Goal: Task Accomplishment & Management: Complete application form

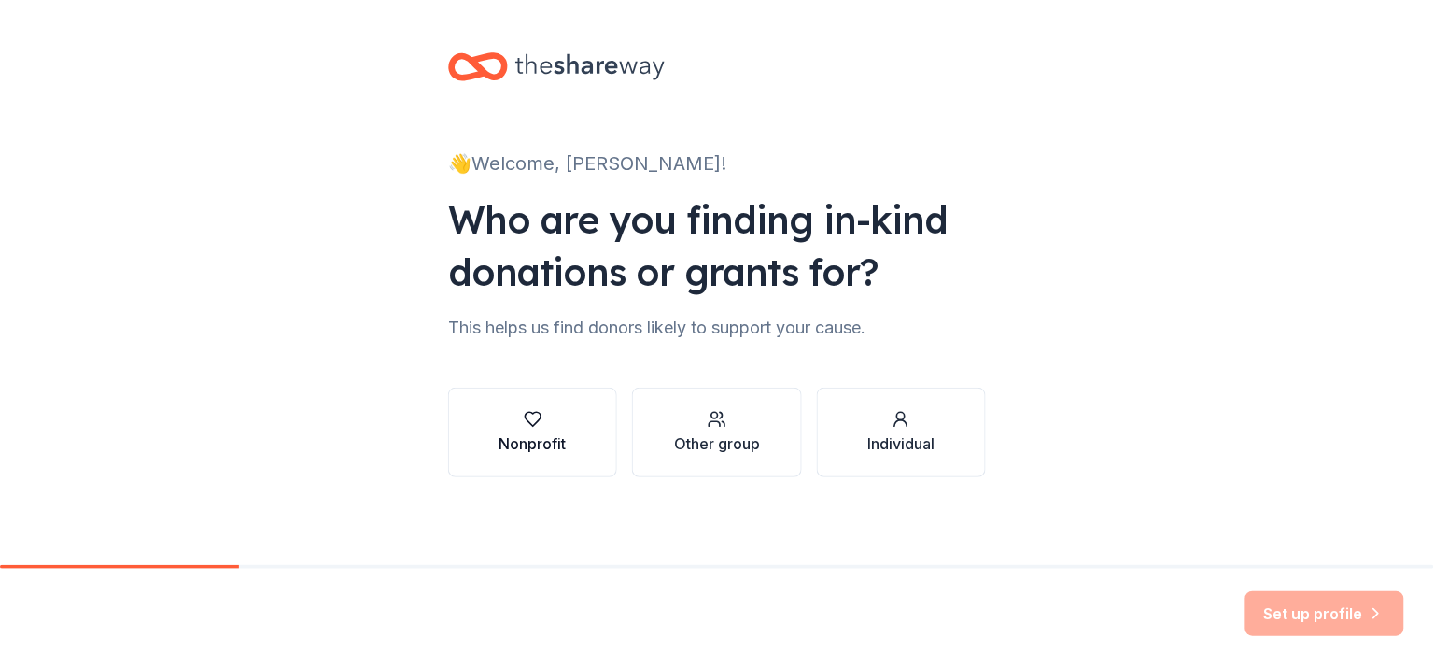
click at [541, 425] on icon "button" at bounding box center [533, 419] width 19 height 19
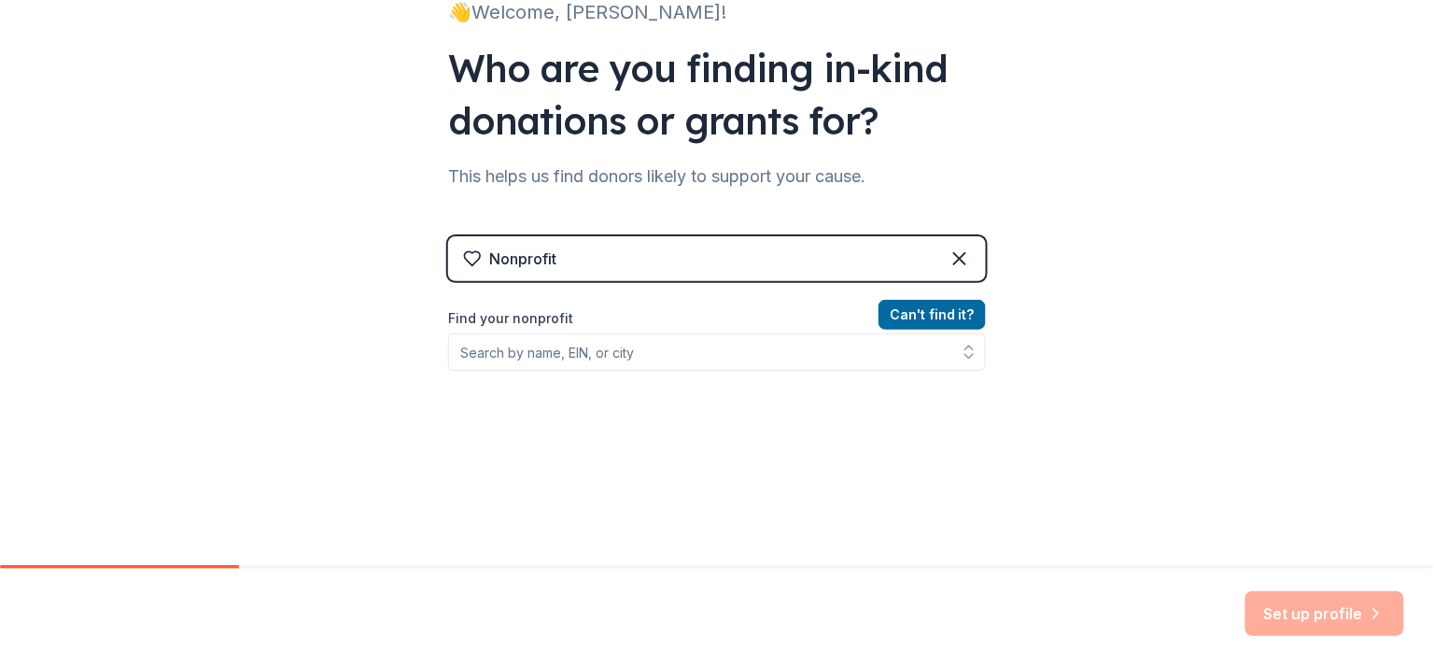
scroll to position [160, 0]
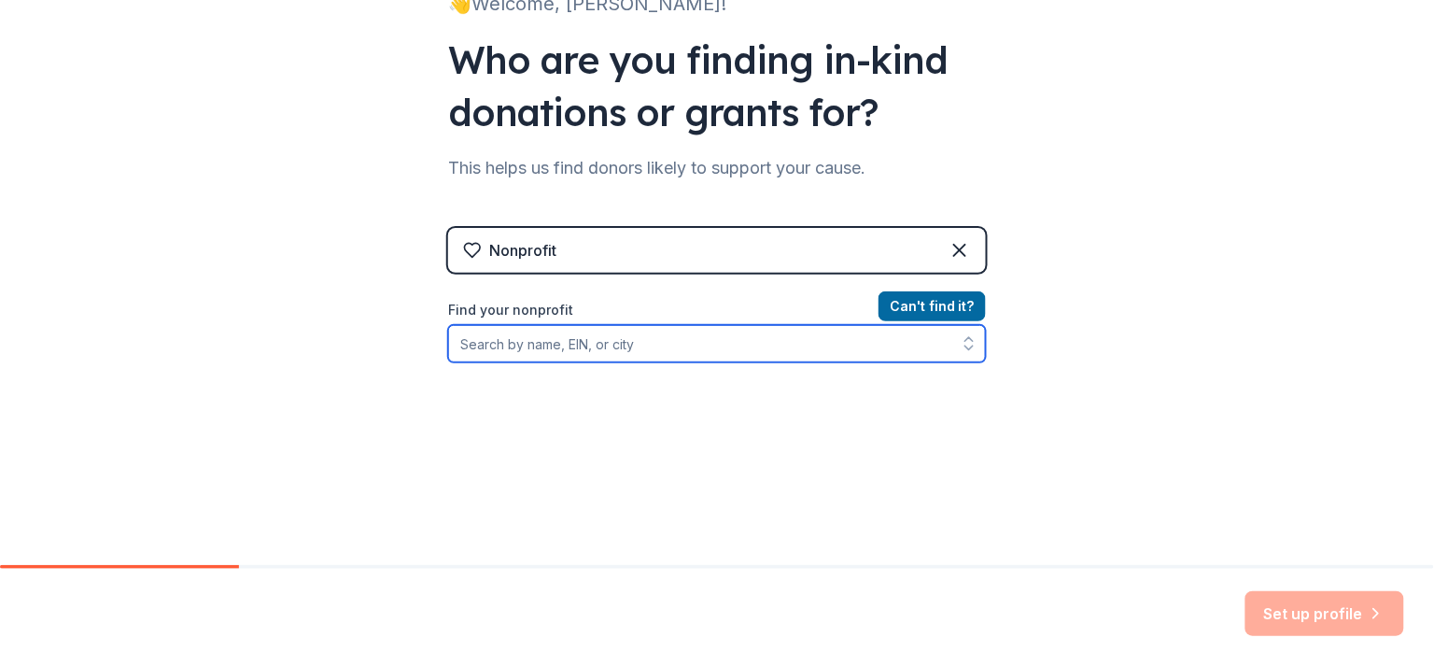
click at [911, 345] on input "Find your nonprofit" at bounding box center [717, 343] width 538 height 37
type input "20-141"
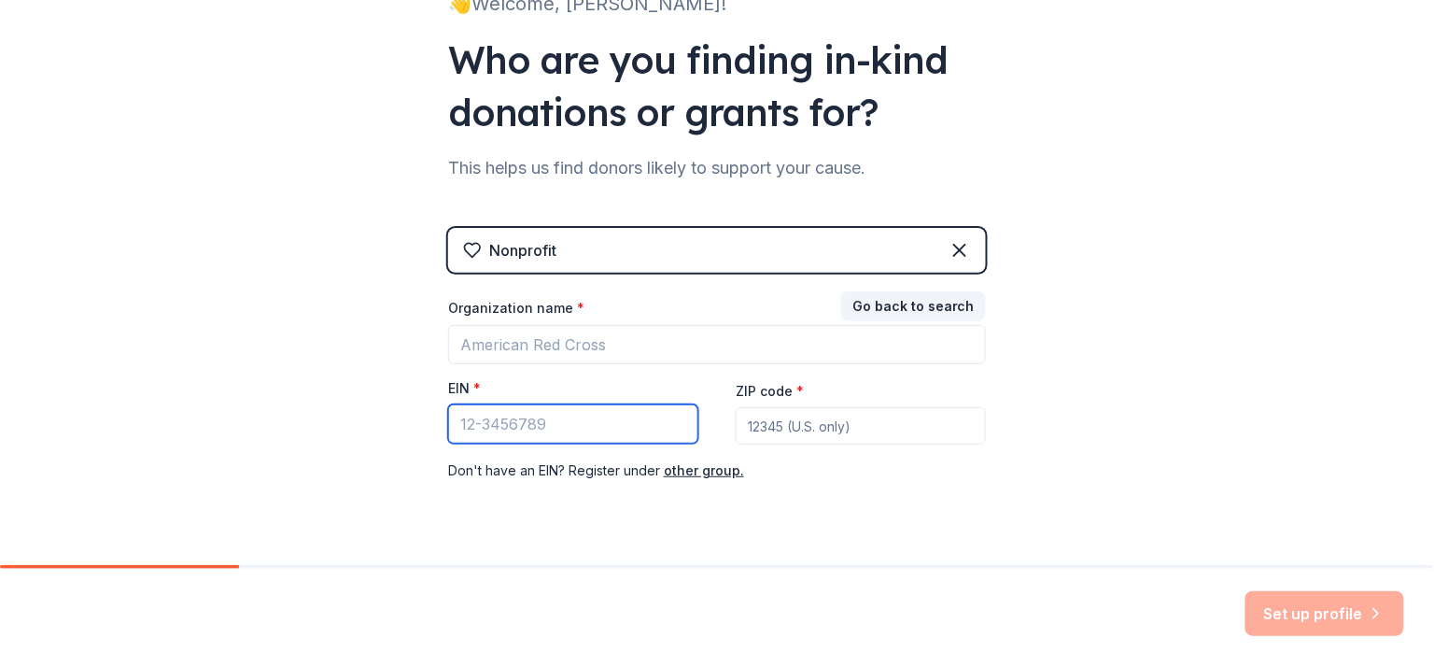
click at [548, 423] on input "EIN *" at bounding box center [573, 423] width 250 height 39
type input "[US_EMPLOYER_IDENTIFICATION_NUMBER]"
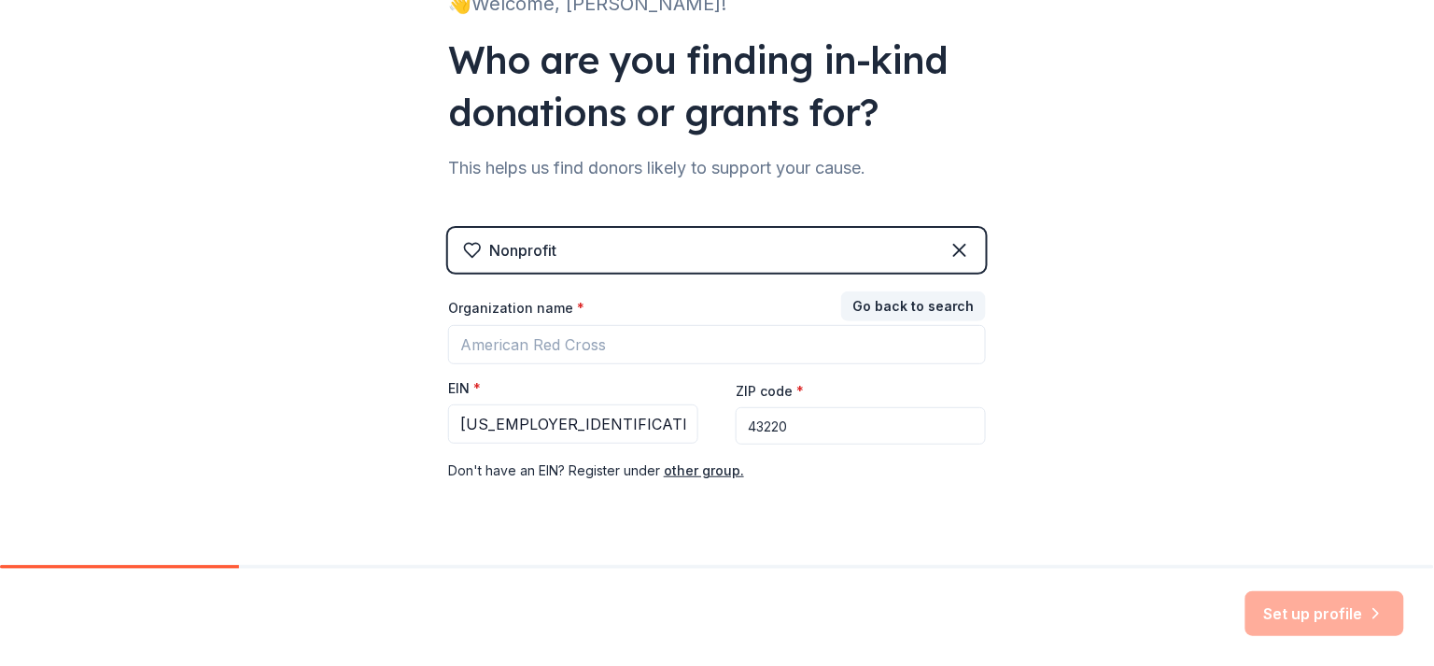
type input "43220"
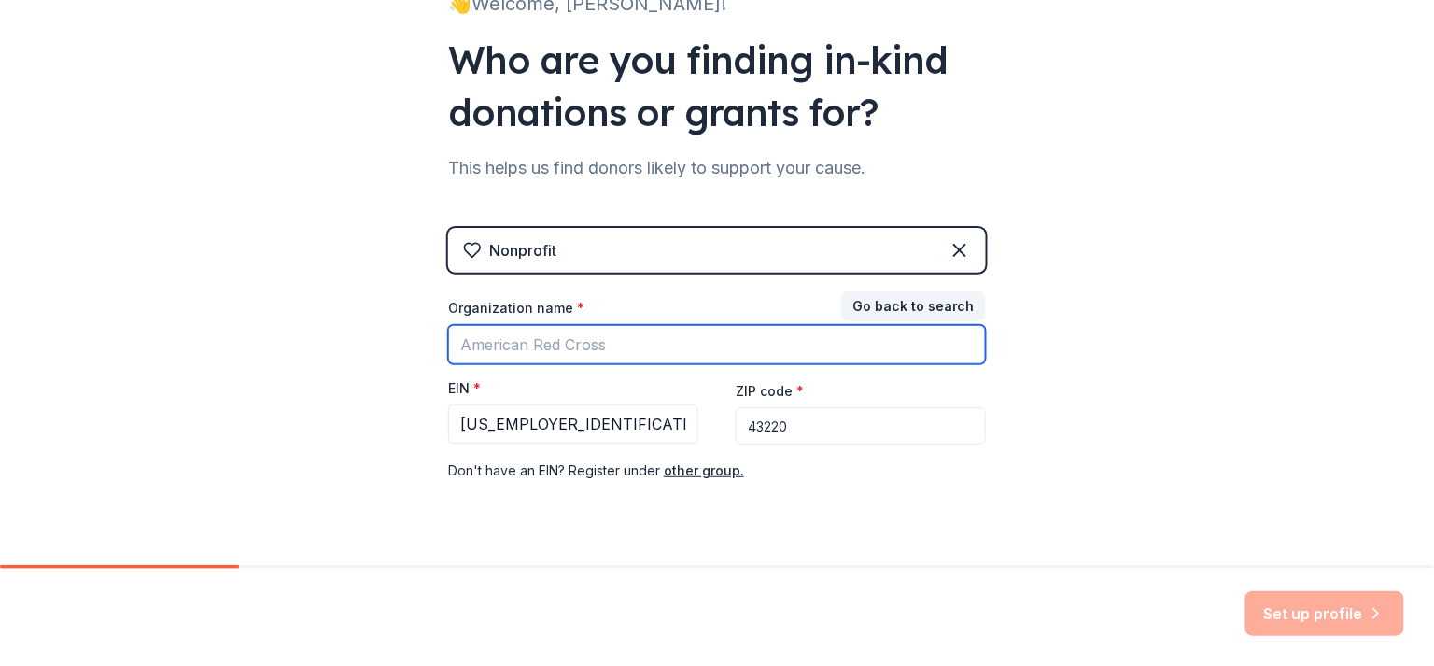
click at [486, 337] on input "Organization name *" at bounding box center [717, 344] width 538 height 39
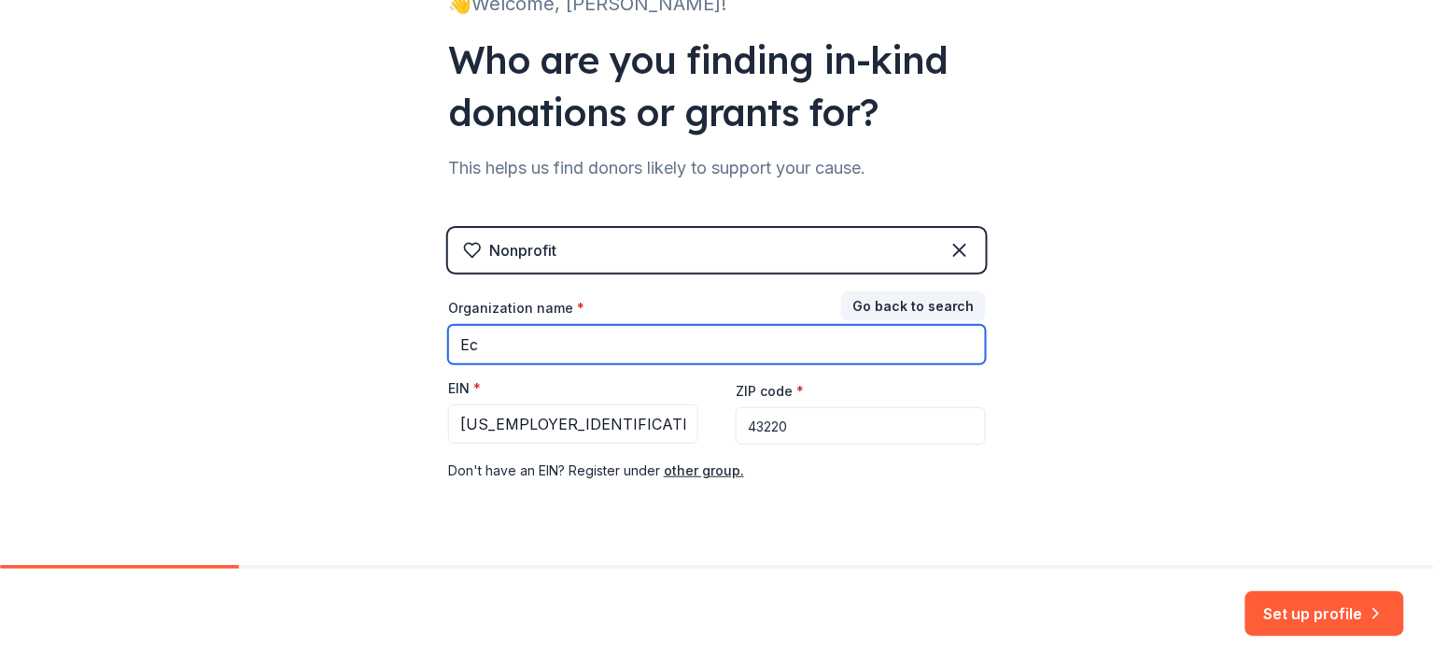
click at [881, 356] on input "Ec" at bounding box center [717, 344] width 538 height 39
click at [839, 346] on input "Ec" at bounding box center [717, 344] width 538 height 39
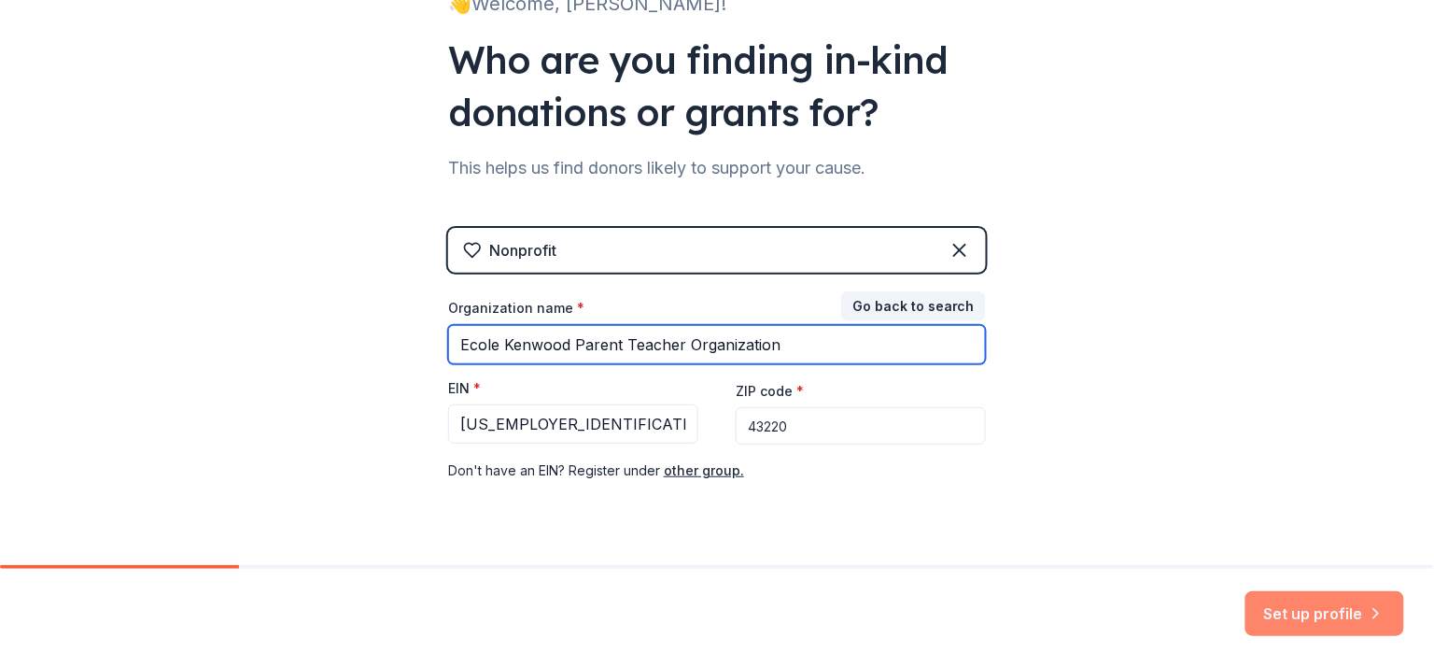
type input "Ecole Kenwood Parent Teacher Organization"
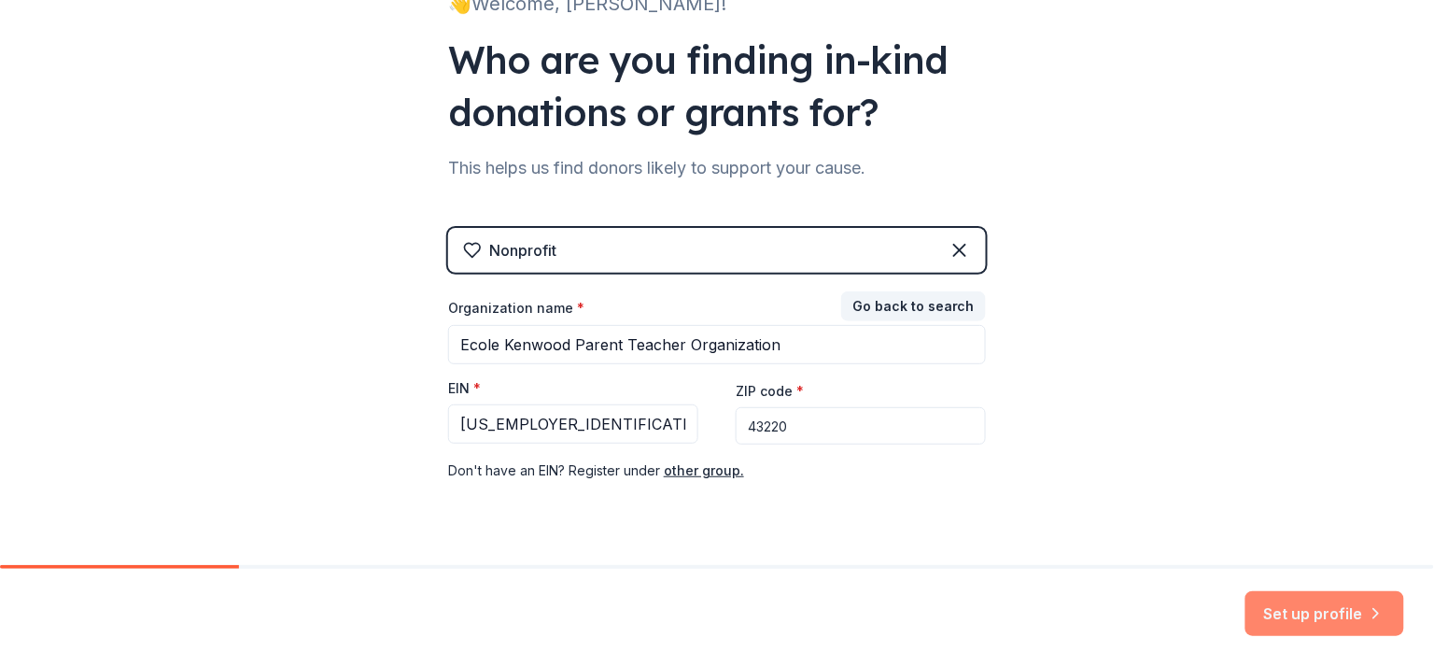
click at [1336, 613] on button "Set up profile" at bounding box center [1325, 613] width 159 height 45
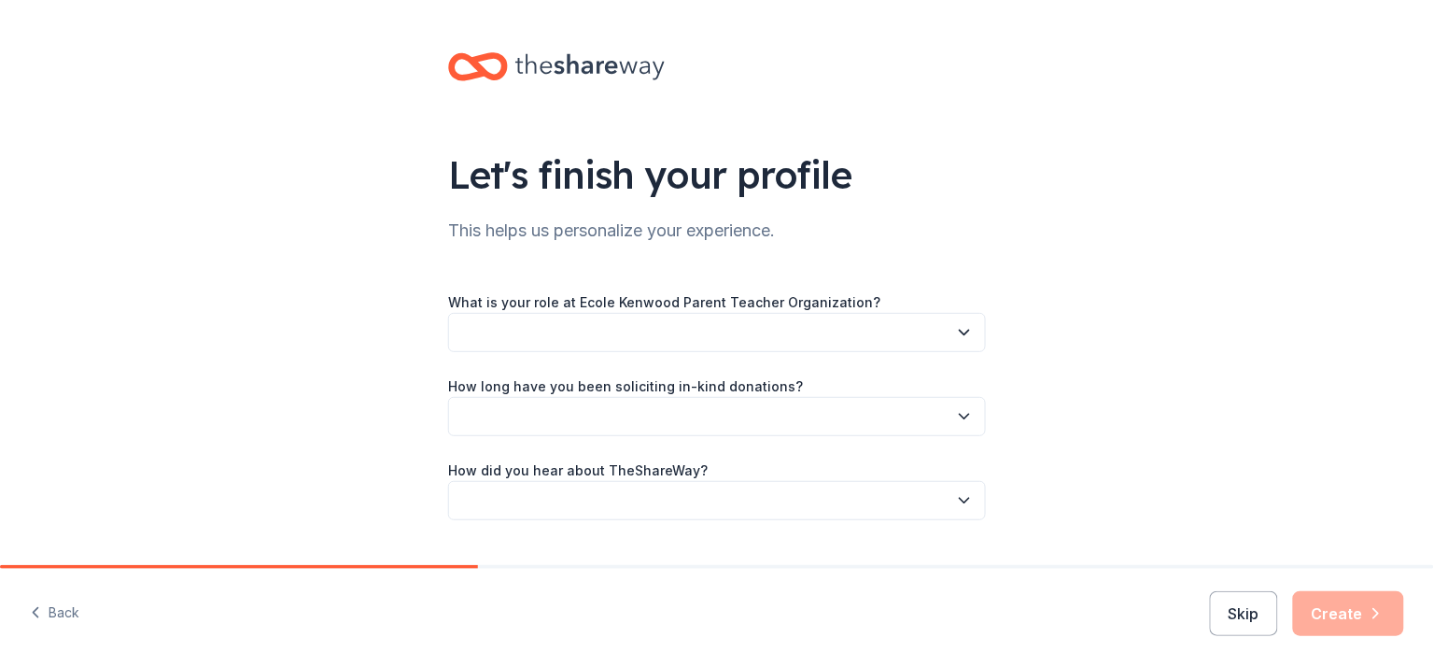
scroll to position [44, 0]
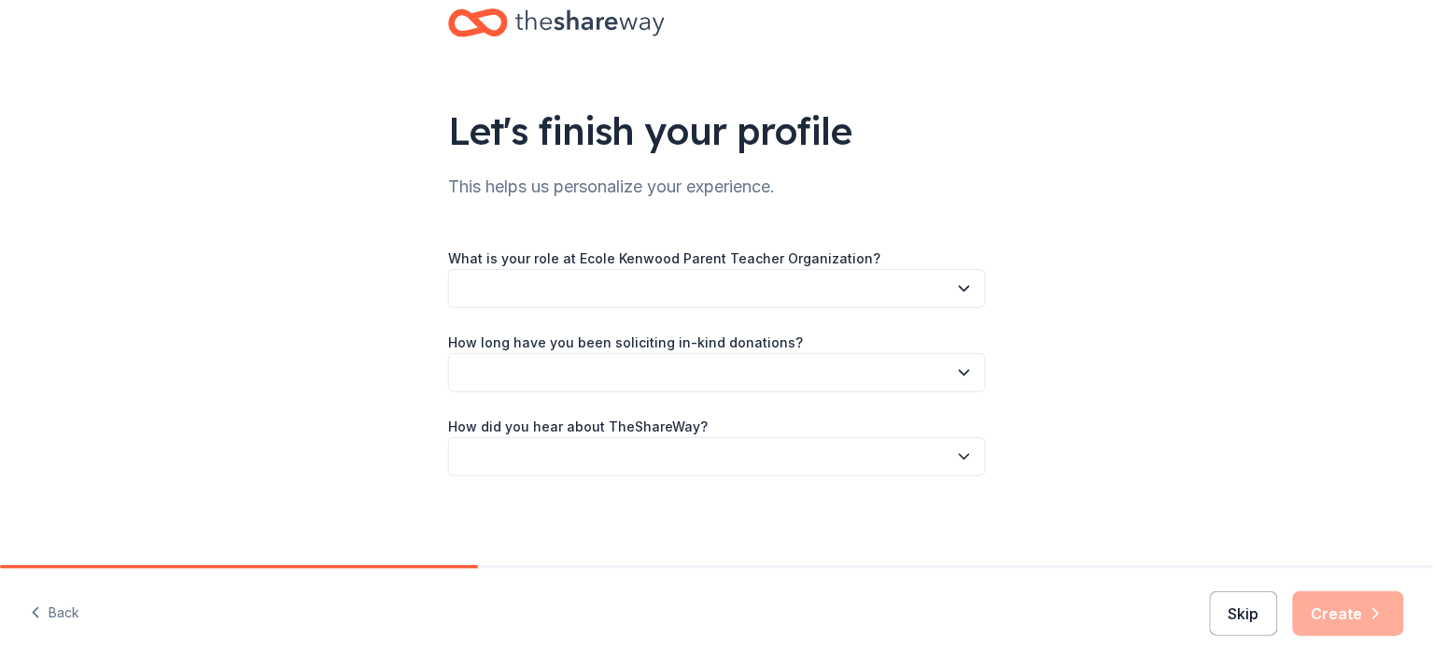
click at [1267, 616] on button "Skip" at bounding box center [1244, 613] width 68 height 45
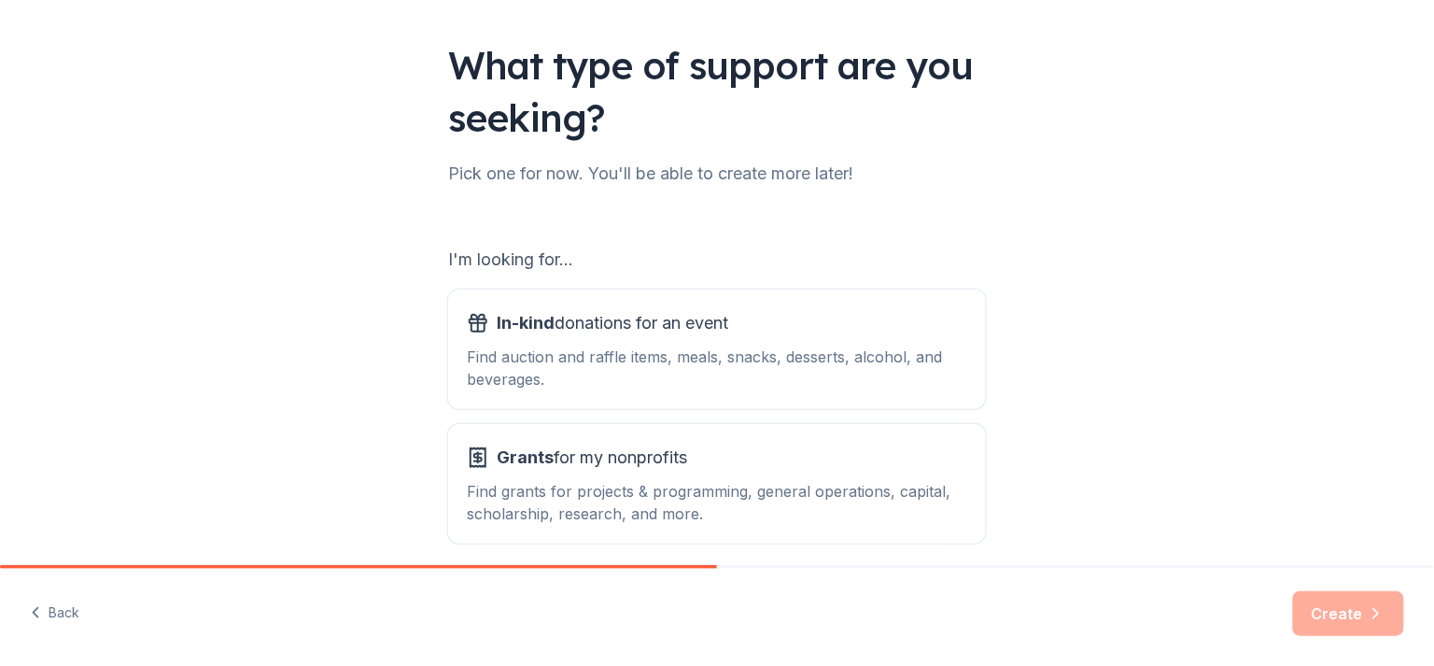
scroll to position [188, 0]
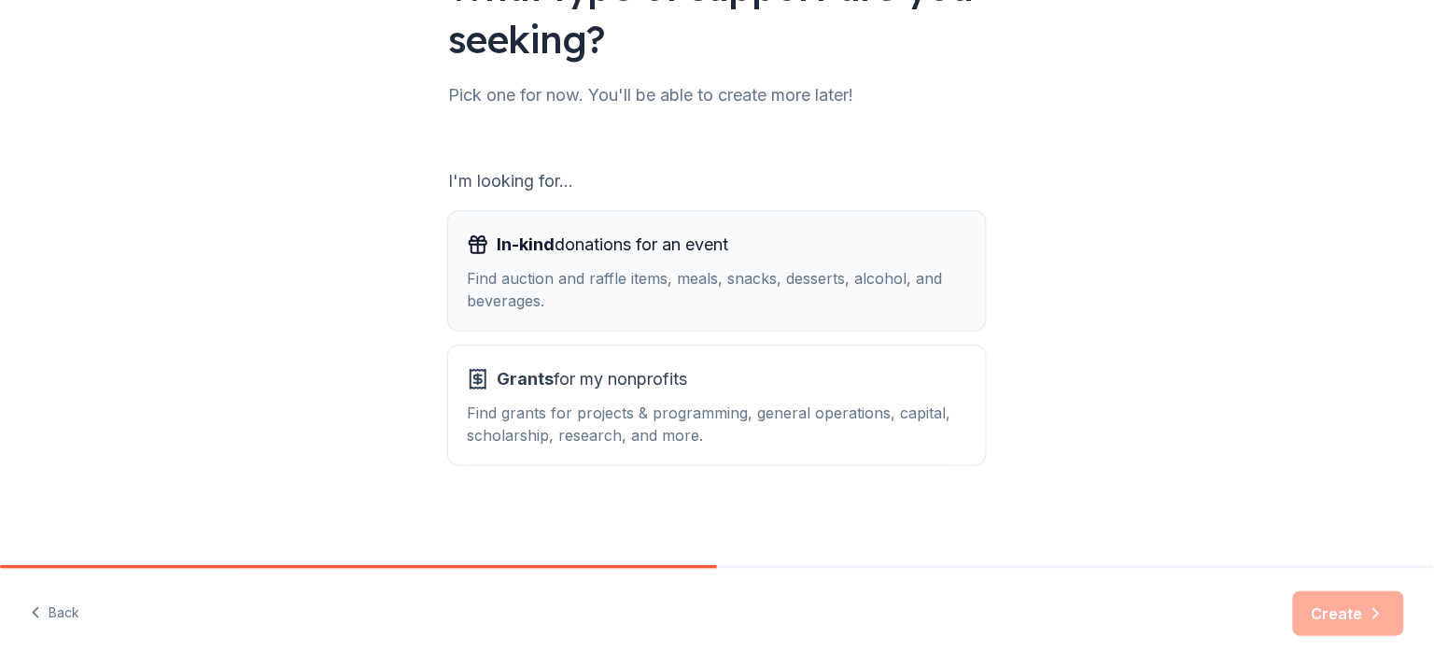
click at [930, 295] on div "Find auction and raffle items, meals, snacks, desserts, alcohol, and beverages." at bounding box center [717, 289] width 500 height 45
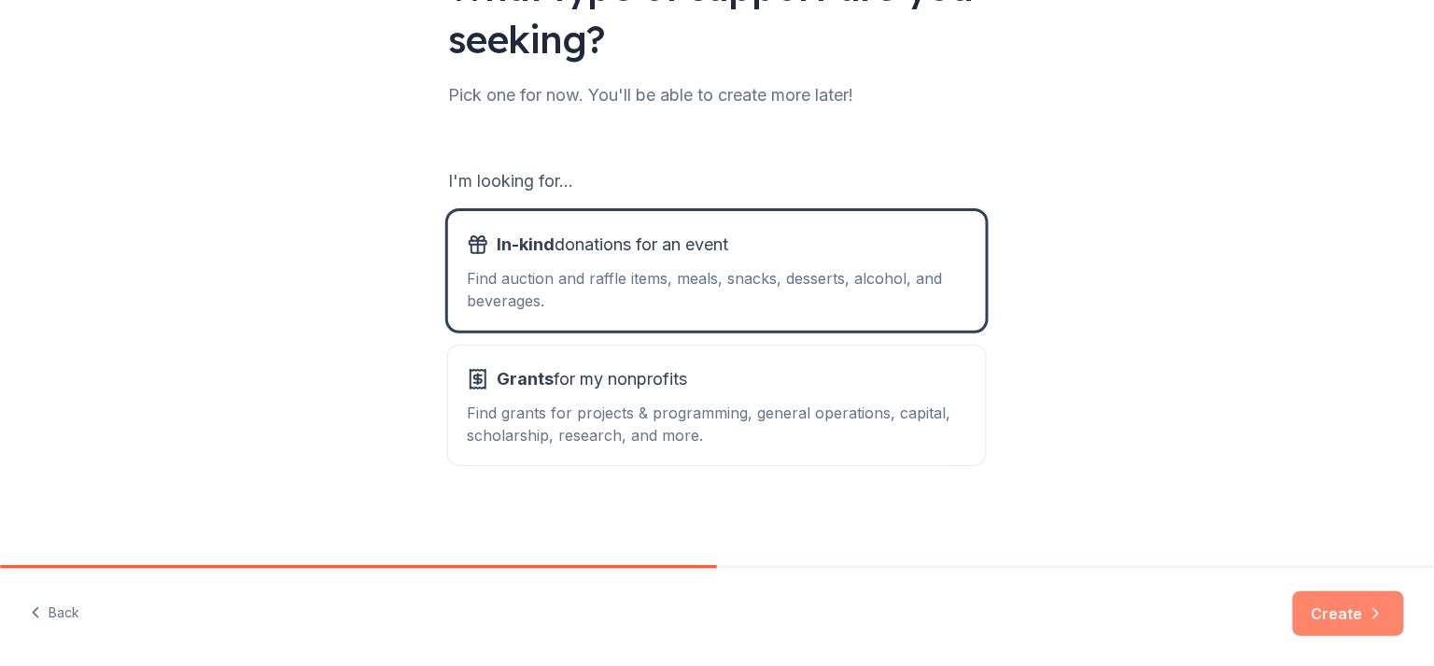
click at [1318, 611] on button "Create" at bounding box center [1348, 613] width 111 height 45
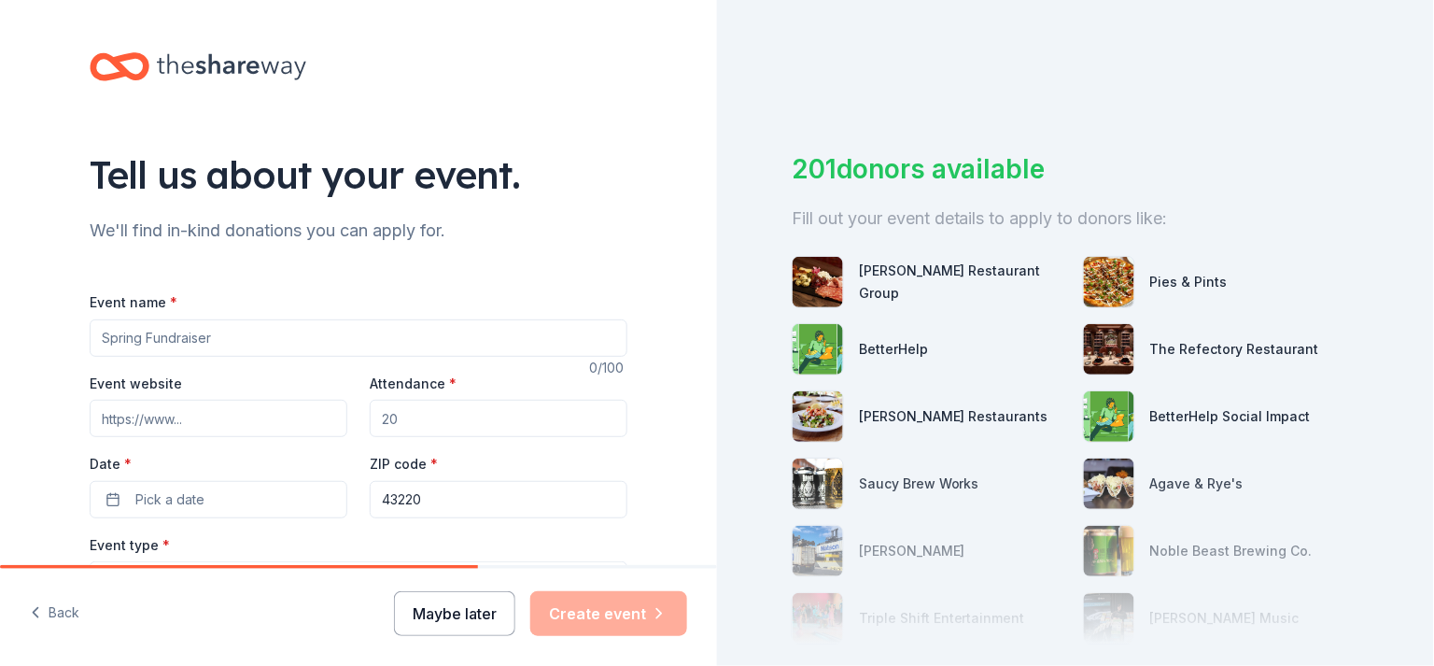
click at [486, 608] on button "Maybe later" at bounding box center [454, 613] width 121 height 45
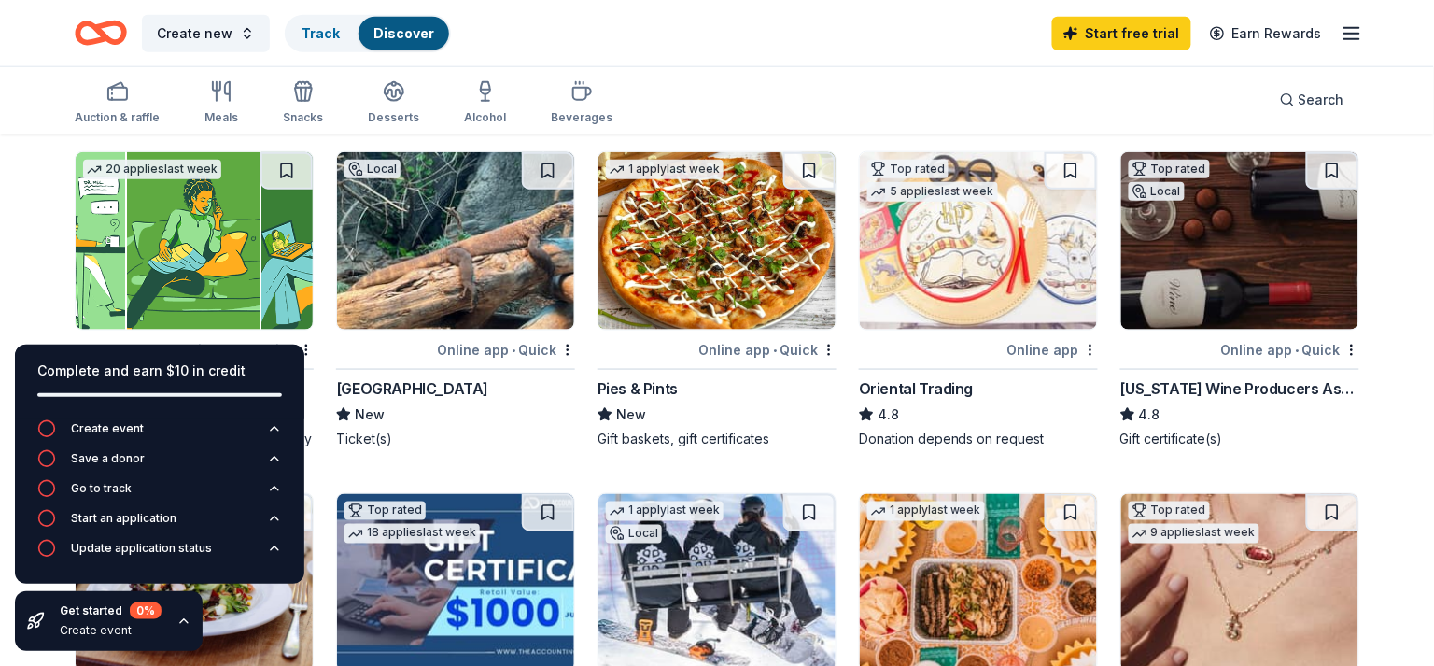
scroll to position [496, 0]
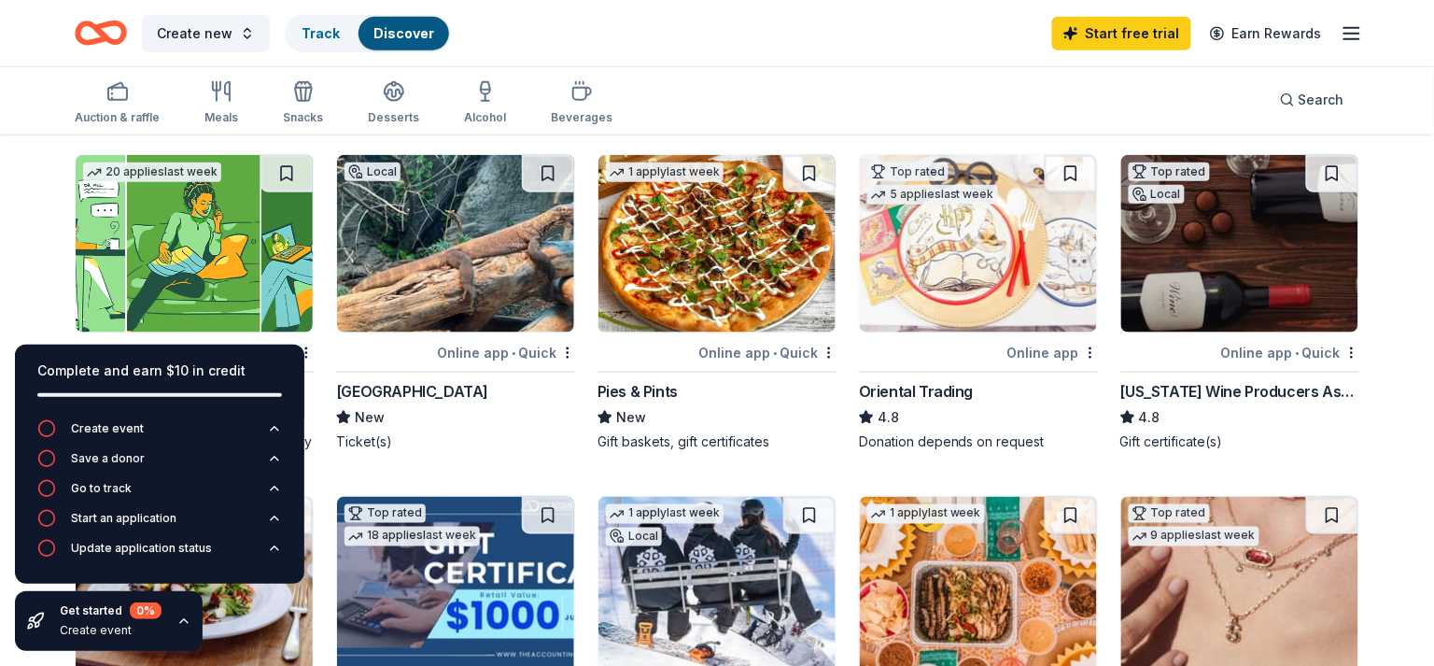
click at [641, 395] on div "Pies & Pints" at bounding box center [638, 391] width 80 height 22
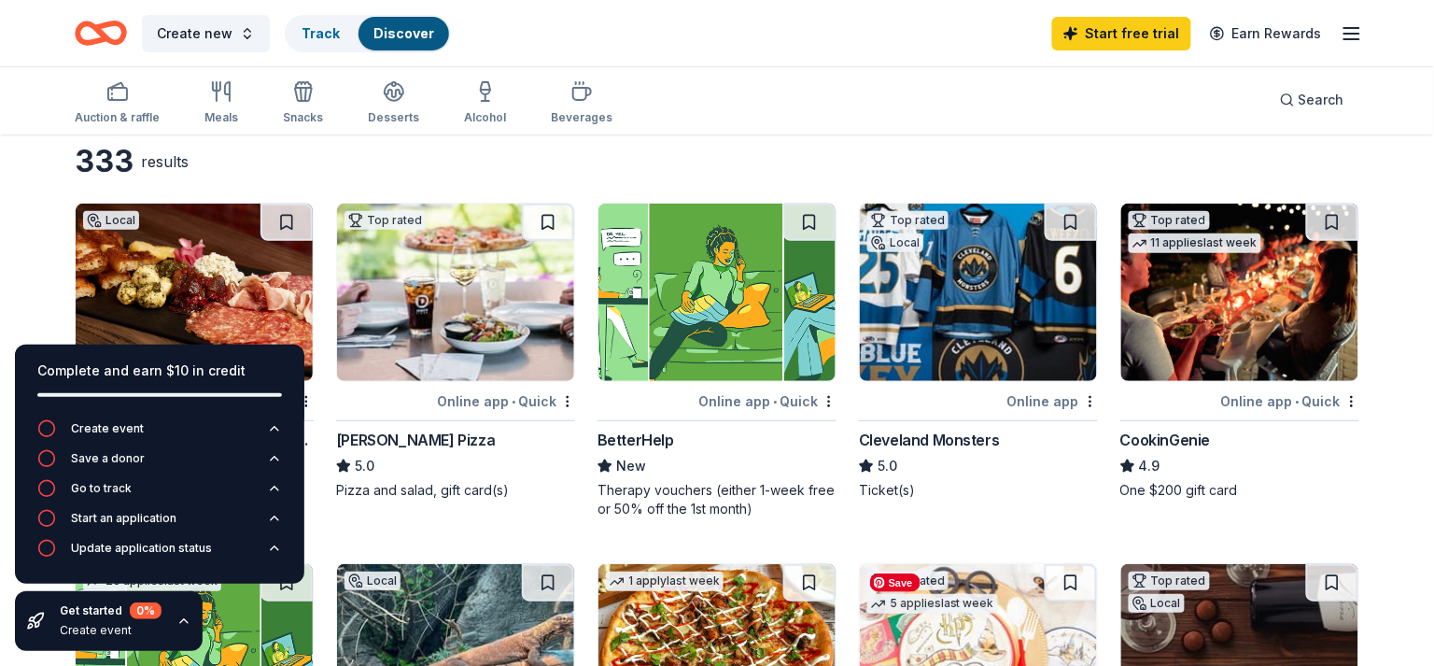
scroll to position [0, 0]
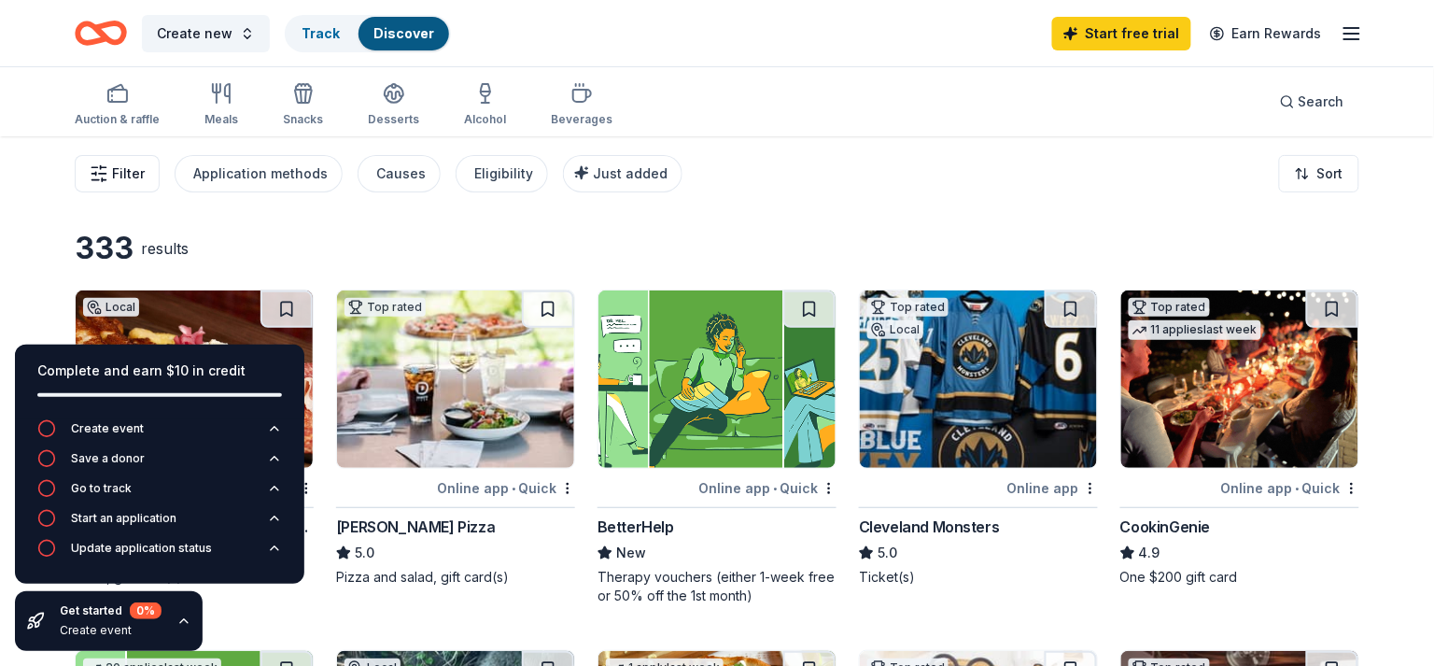
click at [129, 176] on span "Filter" at bounding box center [128, 173] width 33 height 22
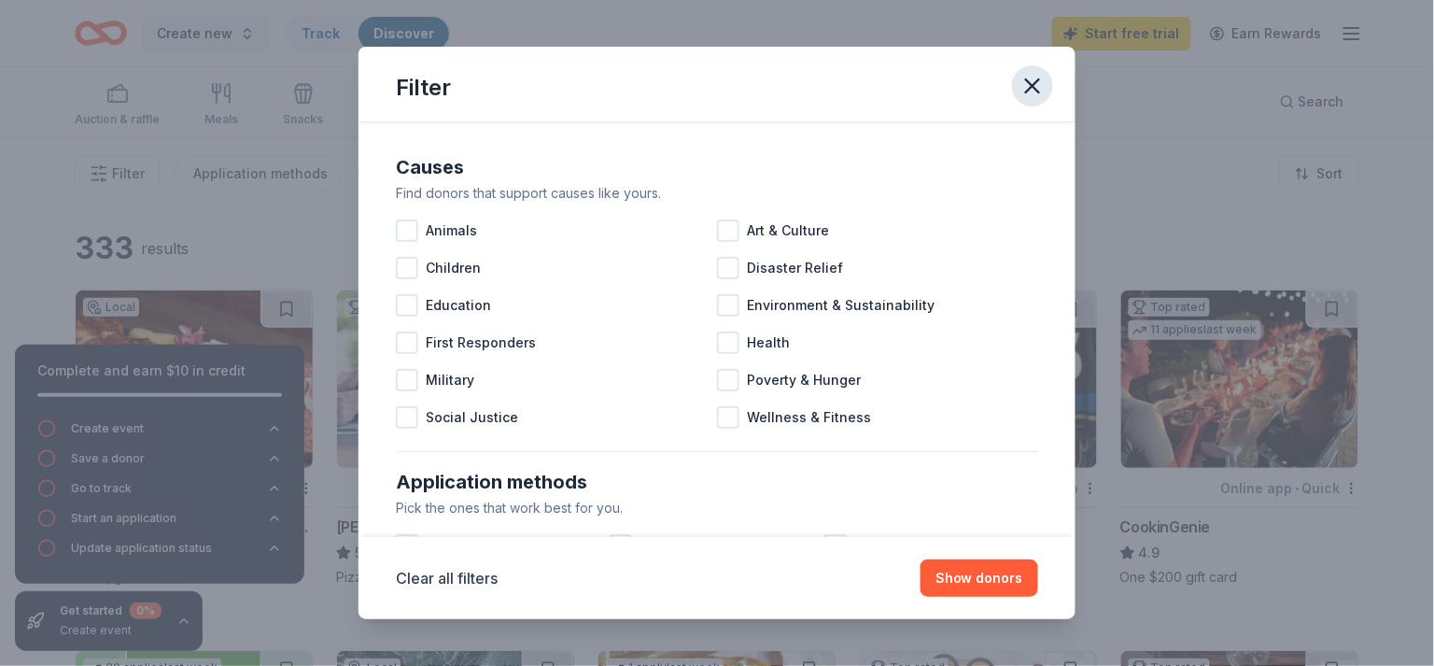
click at [1028, 86] on icon "button" at bounding box center [1033, 86] width 26 height 26
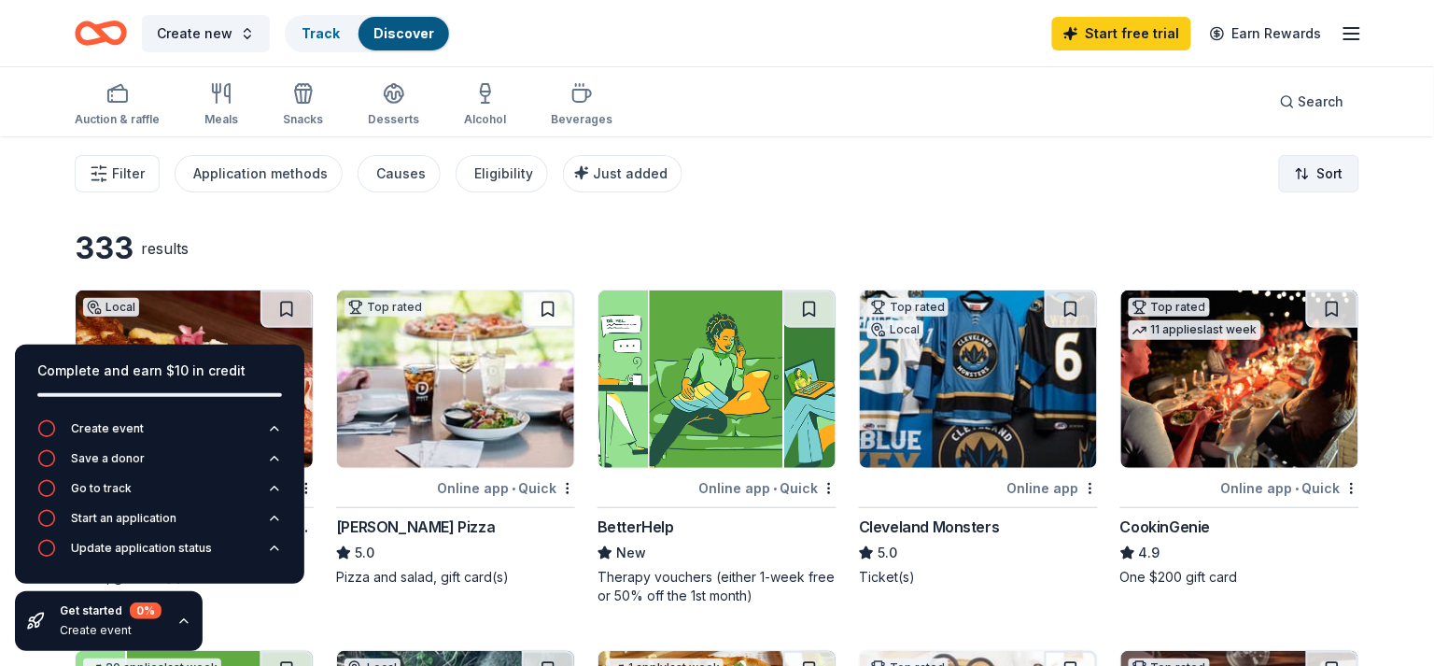
click at [1331, 168] on html "Create new Track Discover Start free trial Earn Rewards Auction & raffle Meals …" at bounding box center [717, 333] width 1434 height 666
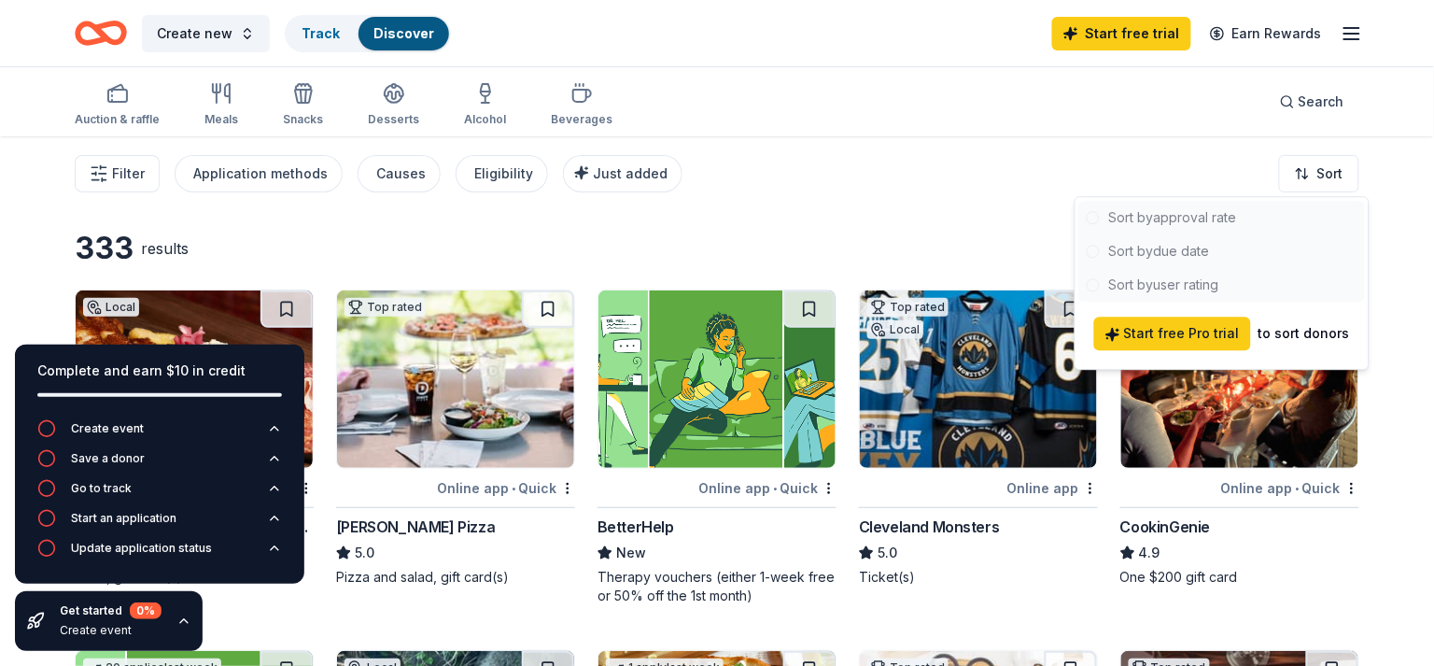
click at [923, 181] on html "Create new Track Discover Start free trial Earn Rewards Auction & raffle Meals …" at bounding box center [717, 333] width 1434 height 666
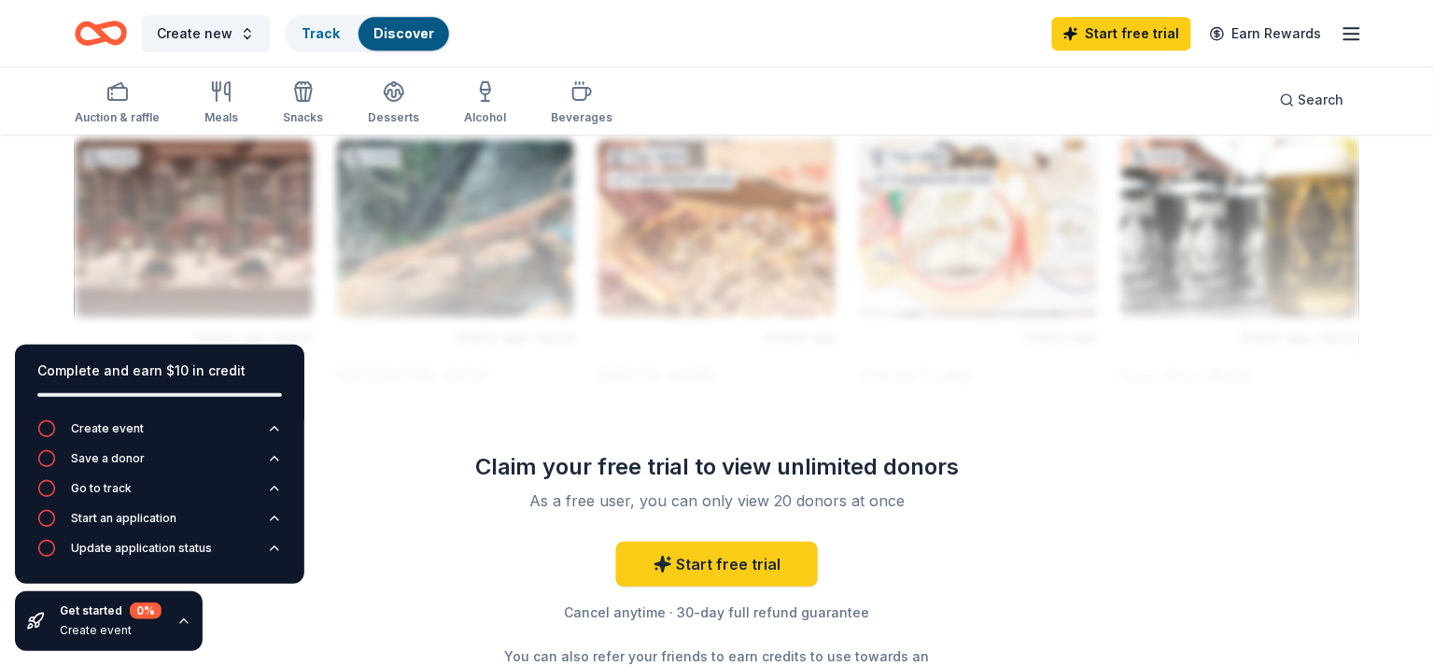
scroll to position [1624, 0]
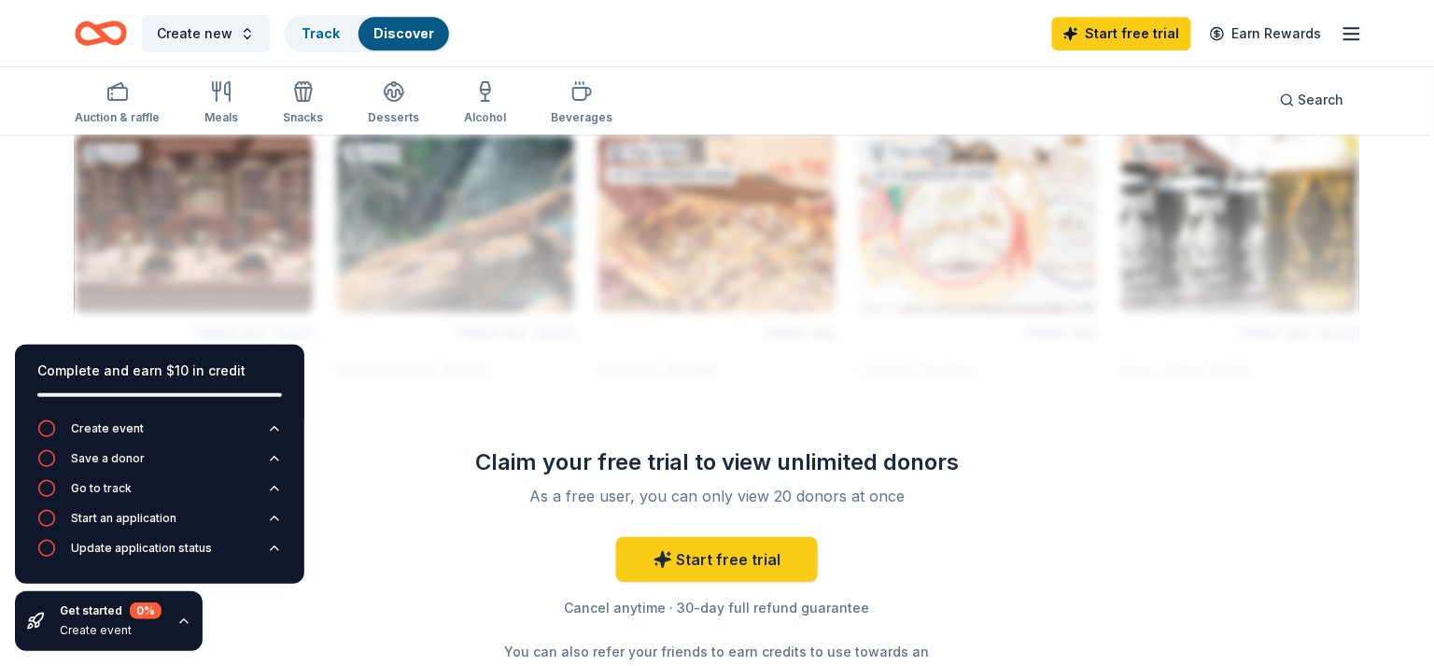
click at [126, 254] on div at bounding box center [717, 238] width 1285 height 299
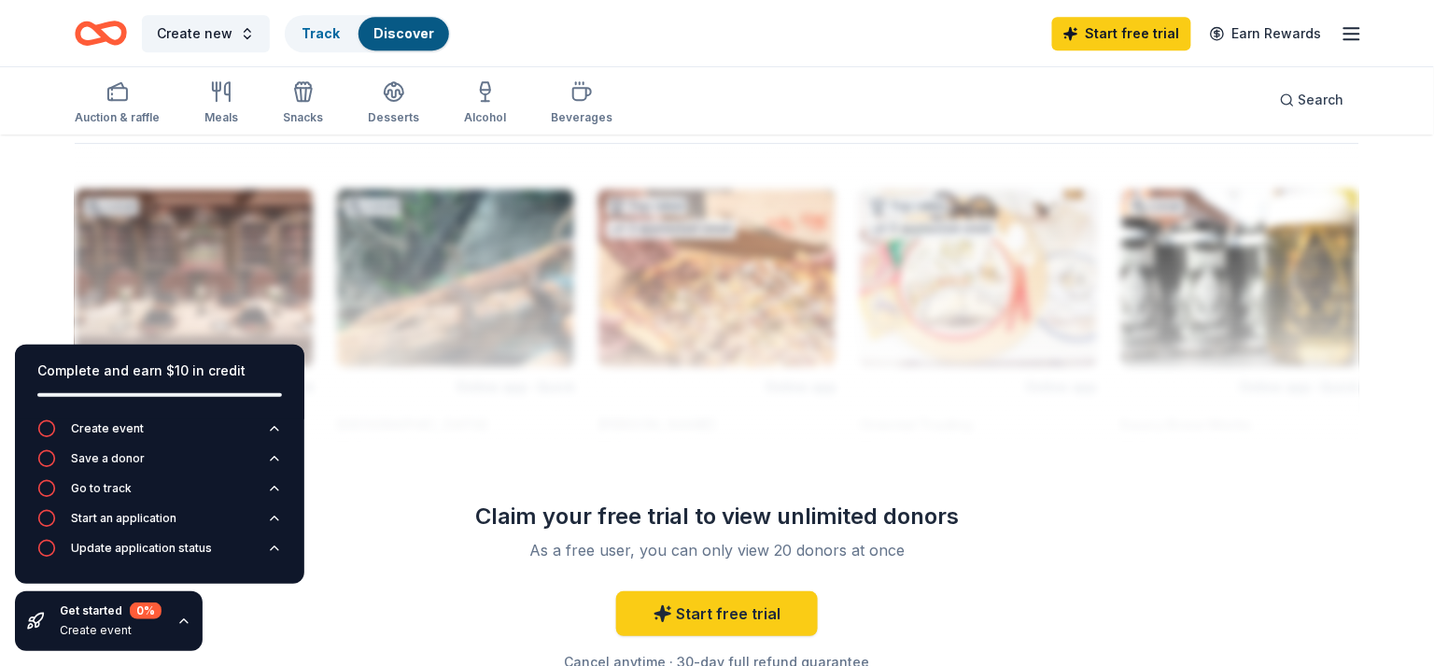
scroll to position [1574, 0]
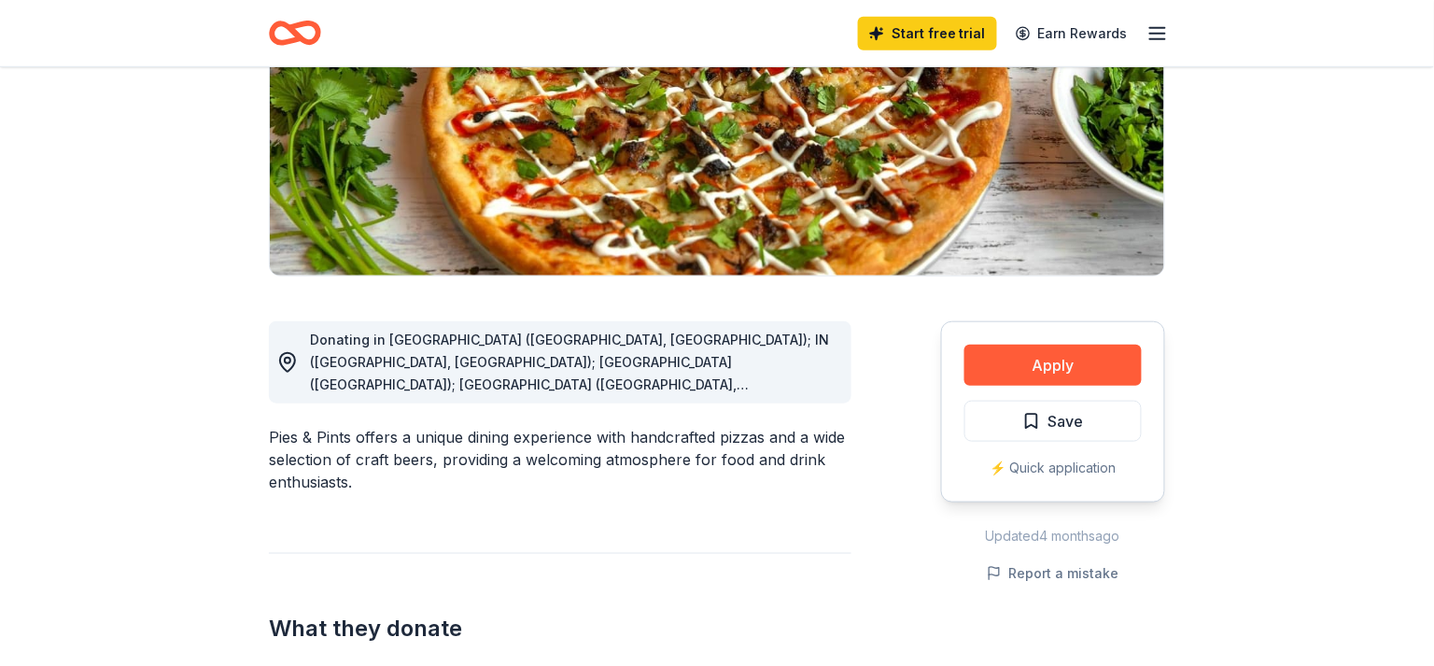
scroll to position [317, 0]
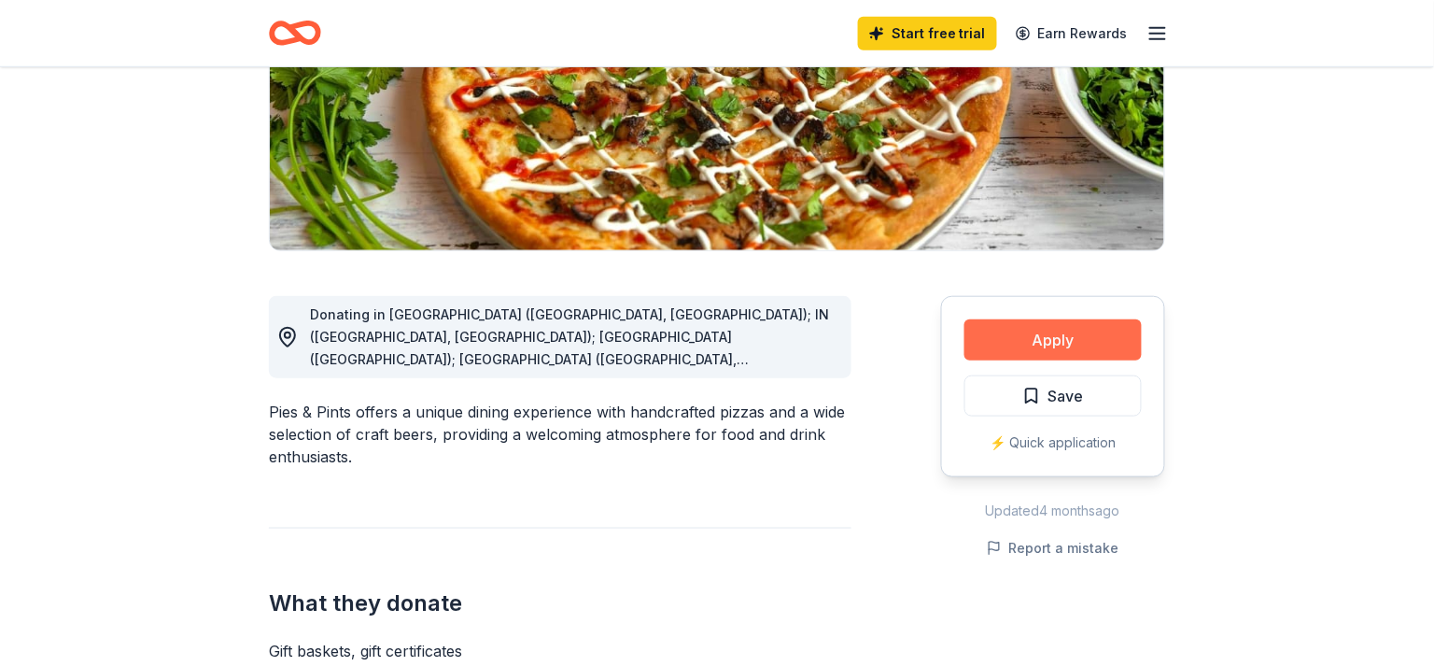
click at [1075, 342] on button "Apply" at bounding box center [1053, 339] width 177 height 41
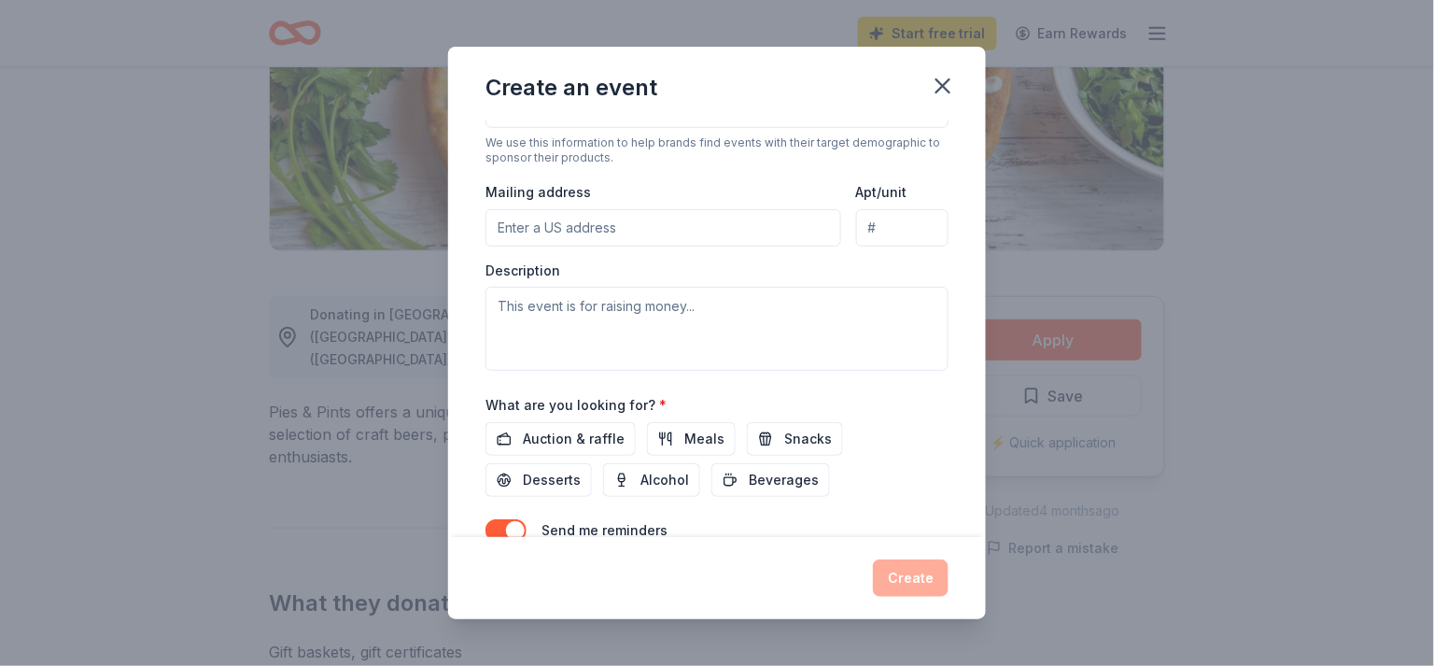
scroll to position [0, 0]
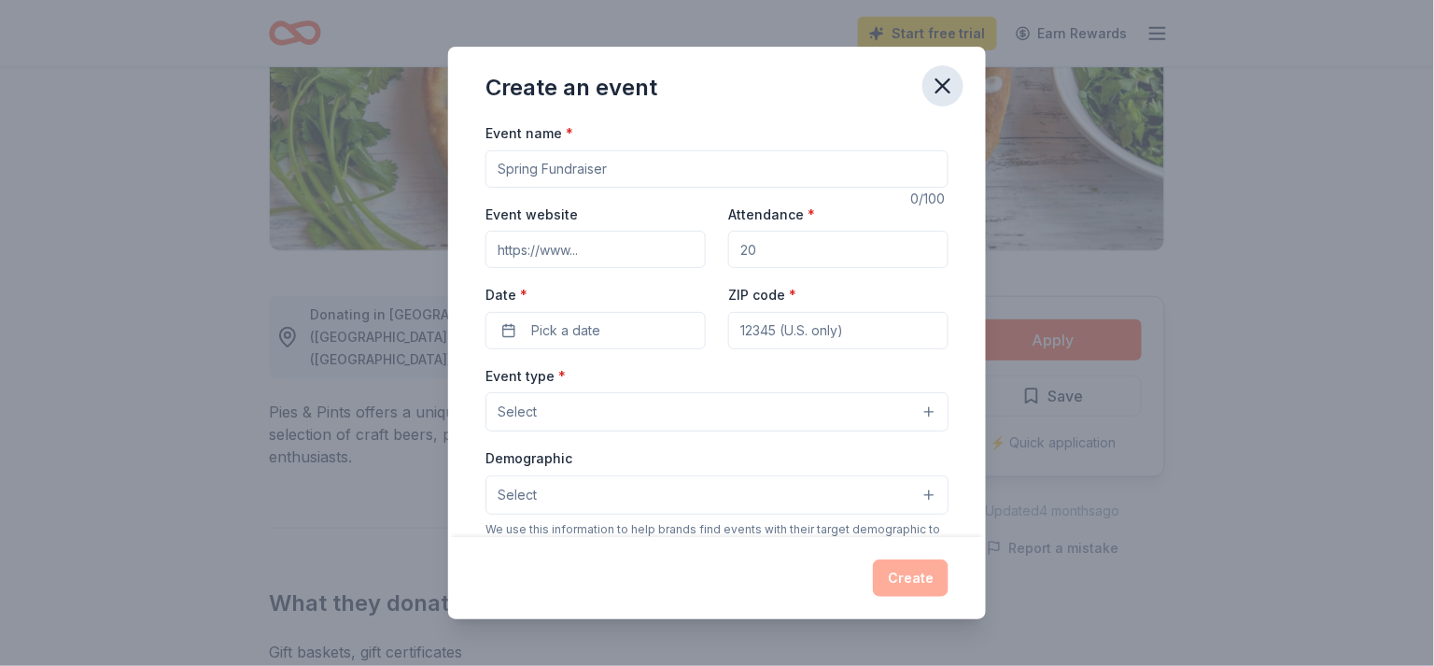
click at [949, 85] on icon "button" at bounding box center [943, 86] width 26 height 26
